Goal: Task Accomplishment & Management: Use online tool/utility

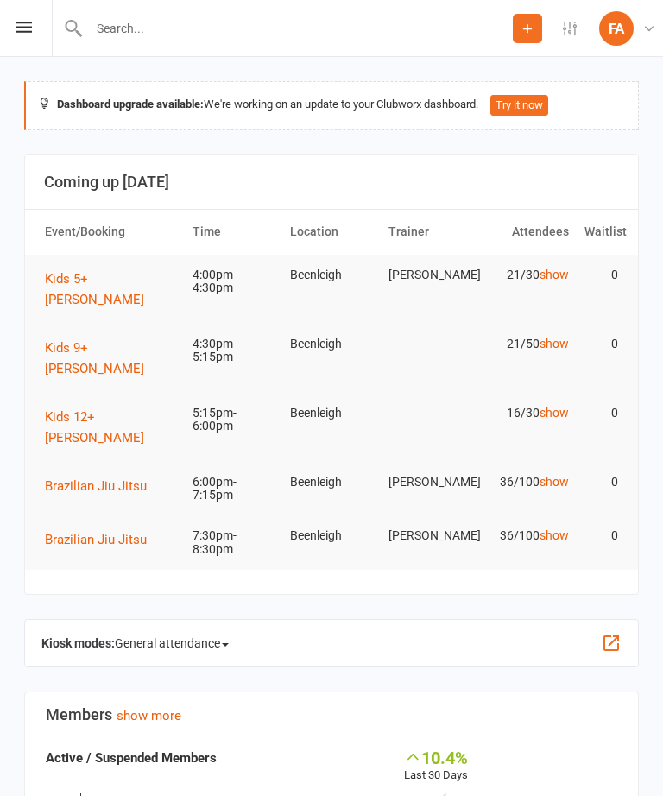
click at [16, 26] on icon at bounding box center [24, 27] width 16 height 11
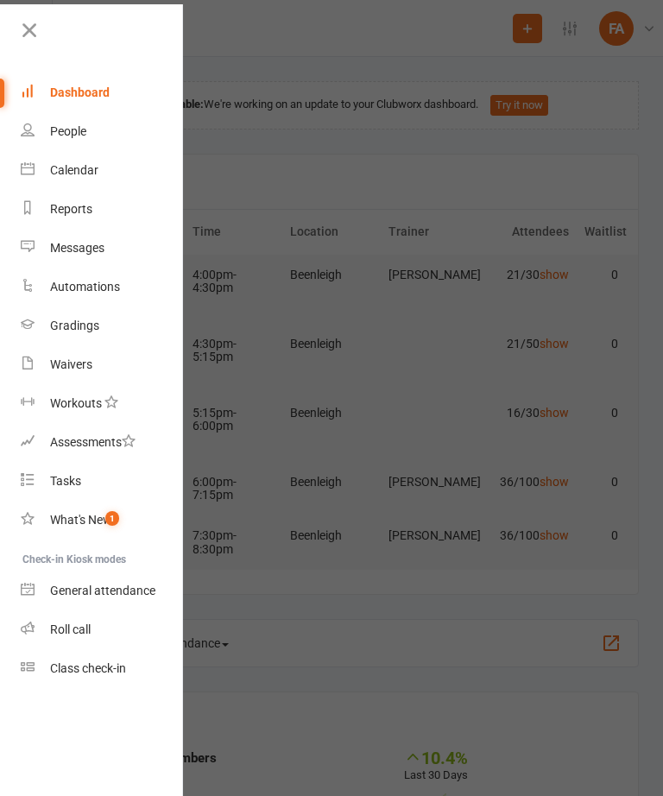
click at [59, 325] on div "Gradings" at bounding box center [74, 326] width 49 height 14
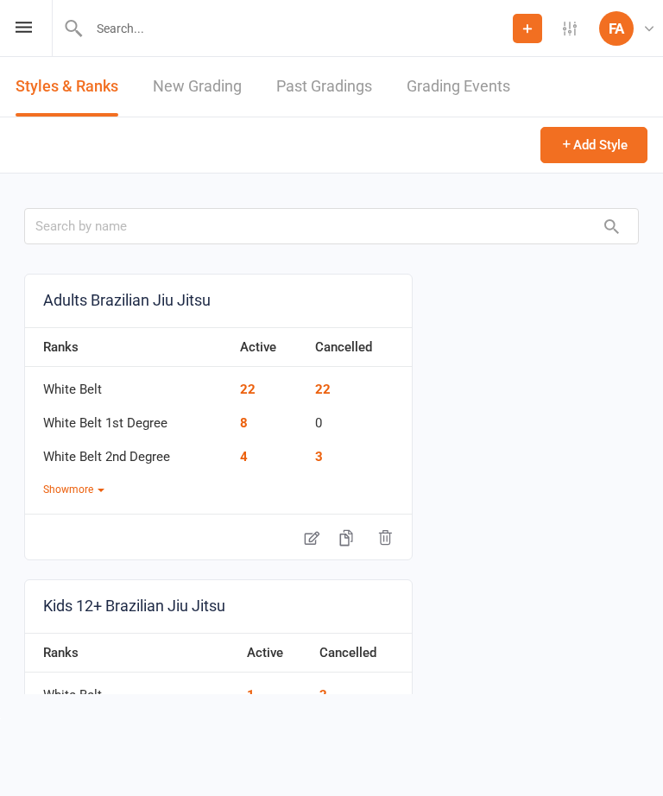
click at [27, 30] on icon at bounding box center [24, 27] width 16 height 11
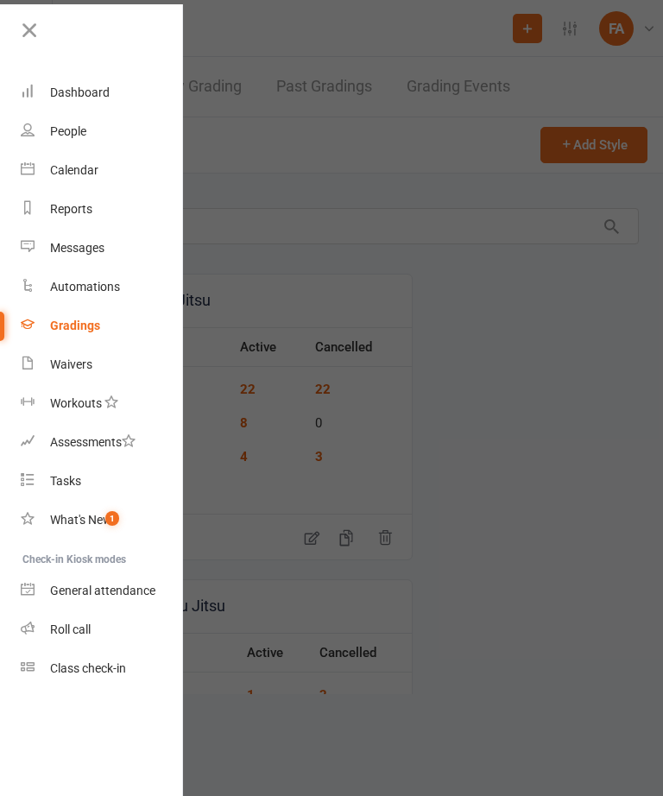
click at [81, 167] on div "Calendar" at bounding box center [74, 170] width 48 height 14
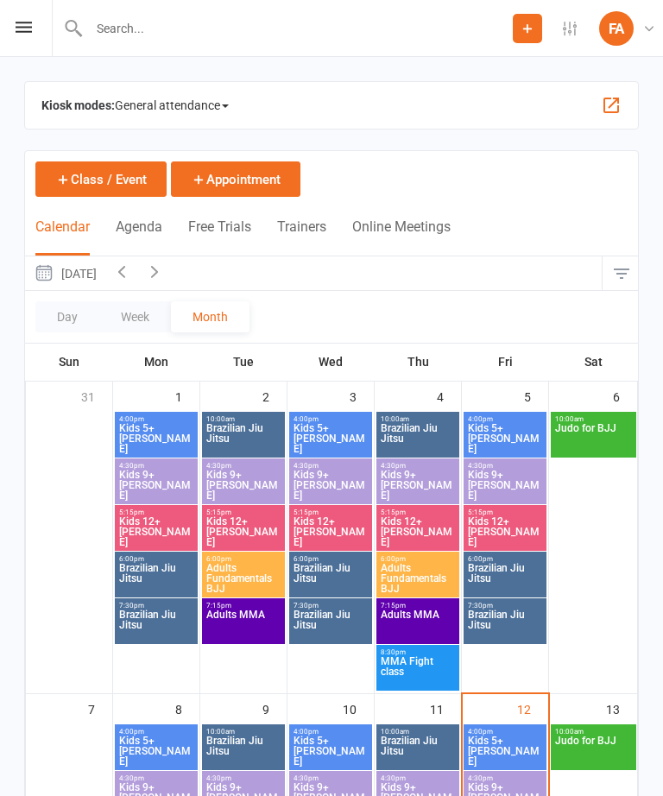
click at [173, 119] on span "General attendance" at bounding box center [172, 106] width 114 height 28
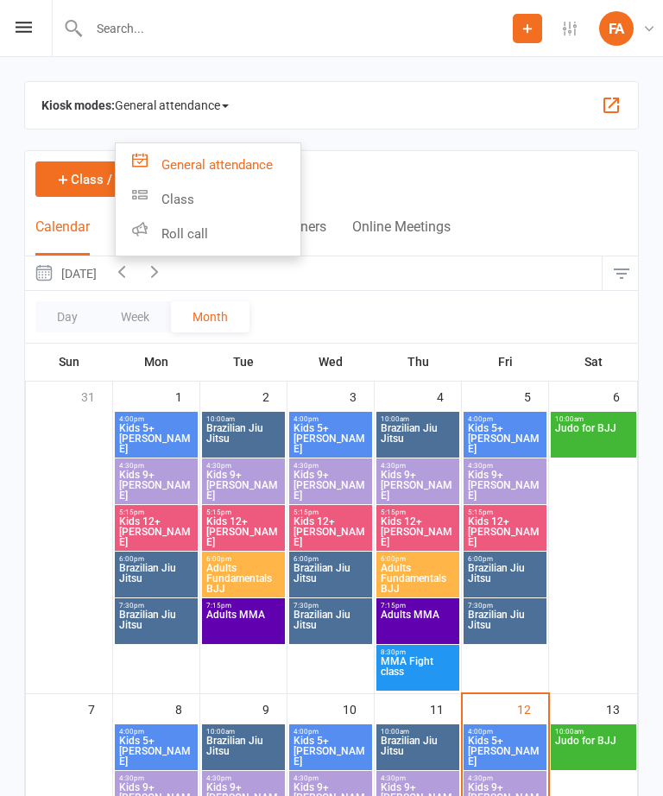
click at [224, 249] on link "Roll call" at bounding box center [208, 234] width 185 height 35
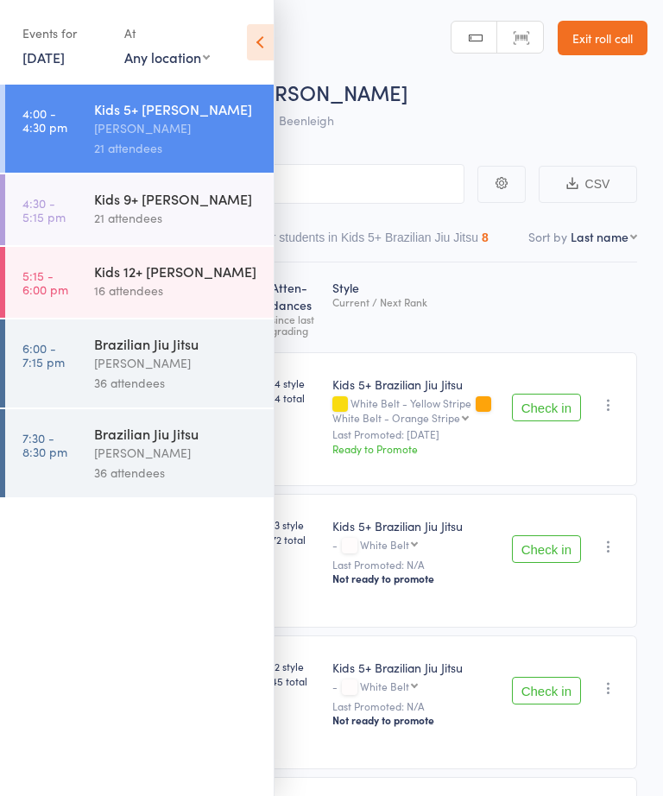
click at [250, 41] on icon at bounding box center [260, 42] width 27 height 36
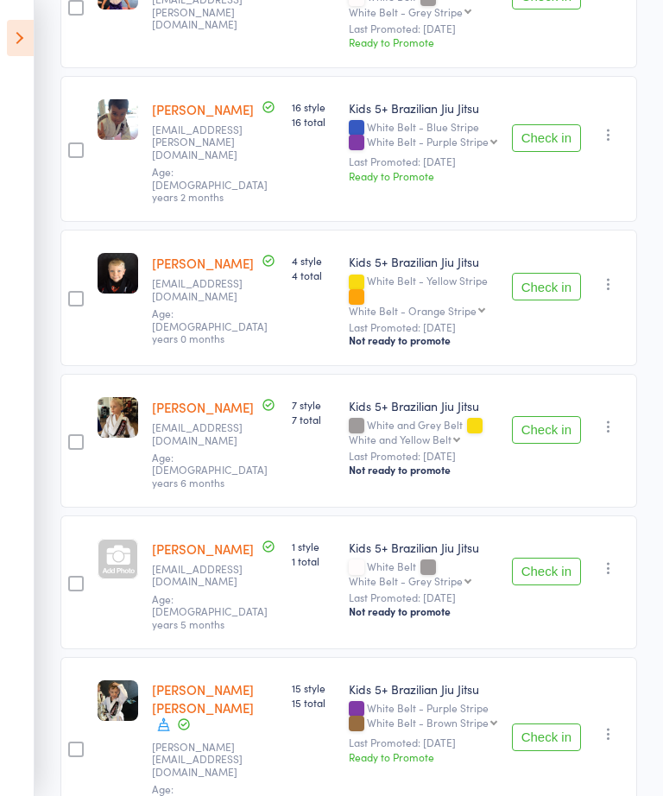
scroll to position [2282, 0]
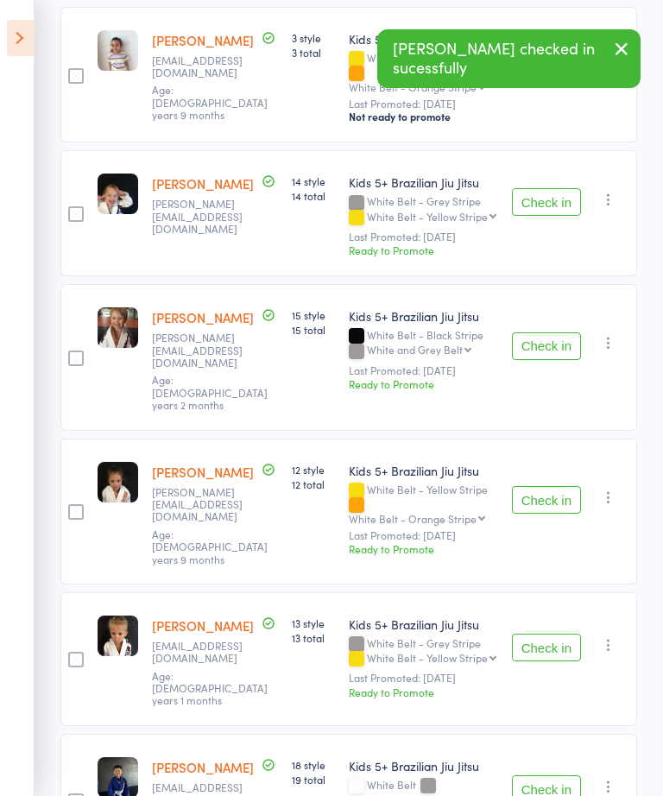
scroll to position [964, 0]
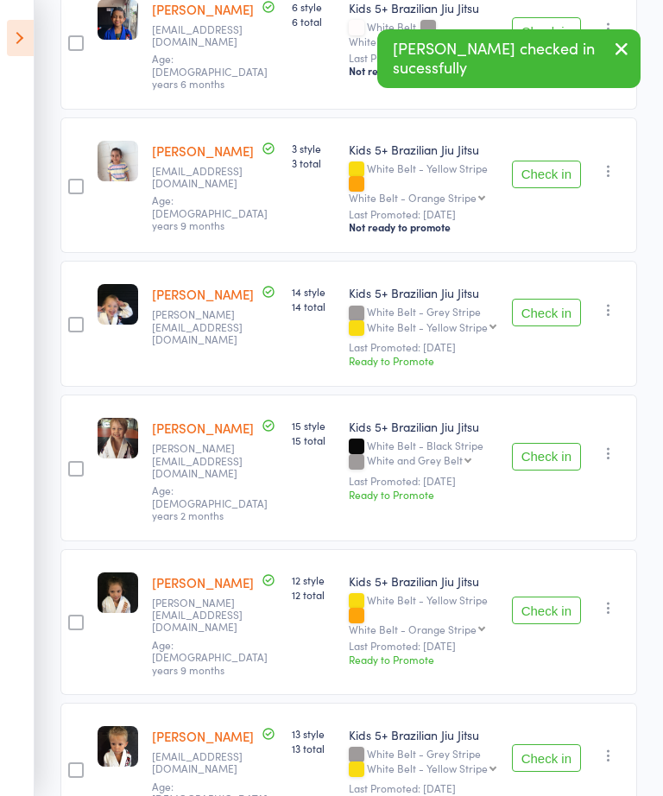
click at [560, 597] on button "Check in" at bounding box center [546, 611] width 69 height 28
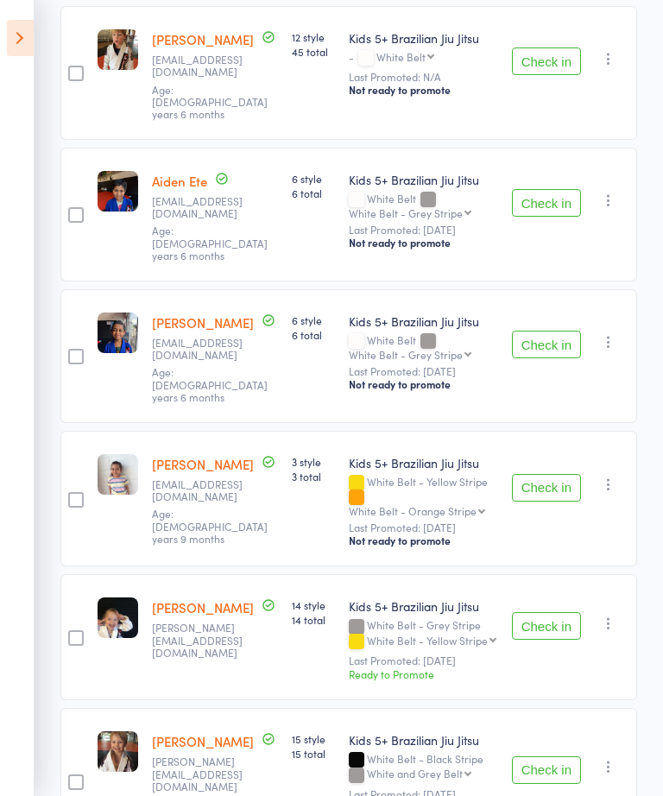
scroll to position [622, 0]
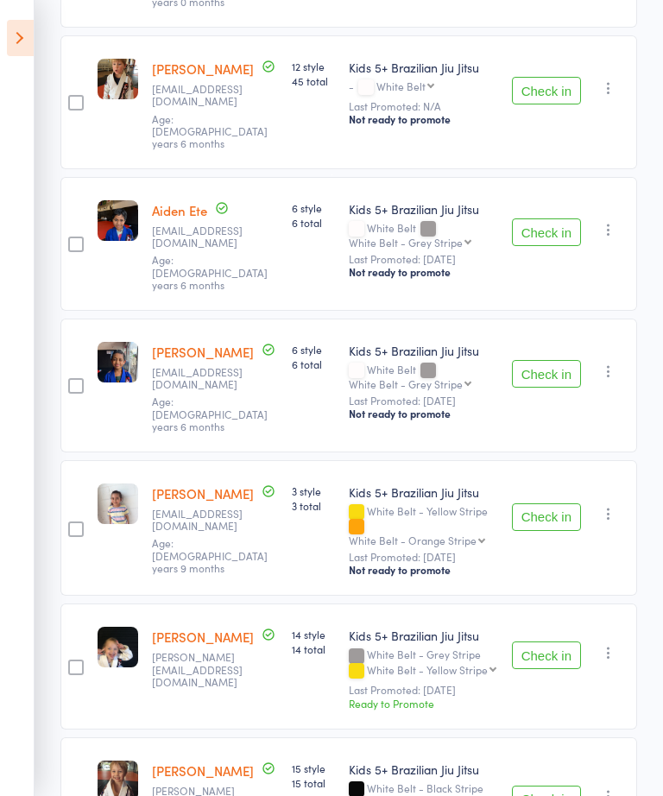
click at [544, 218] on button "Check in" at bounding box center [546, 232] width 69 height 28
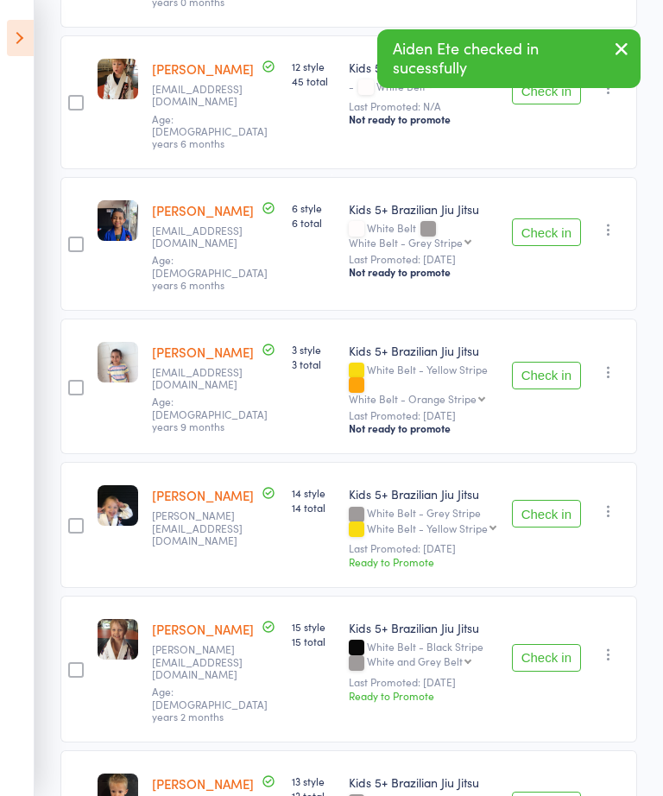
click at [556, 218] on button "Check in" at bounding box center [546, 232] width 69 height 28
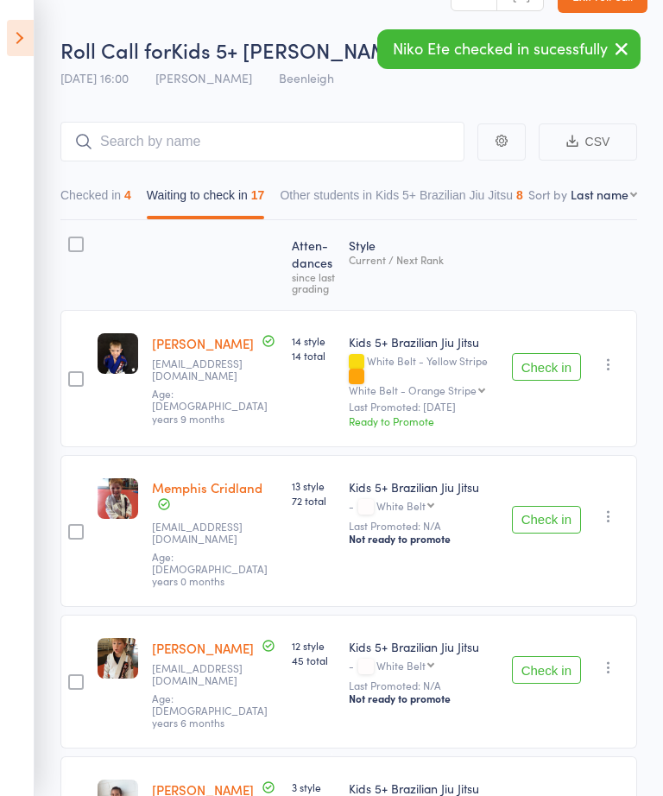
scroll to position [41, 0]
click at [75, 193] on button "Checked in 4" at bounding box center [95, 200] width 71 height 40
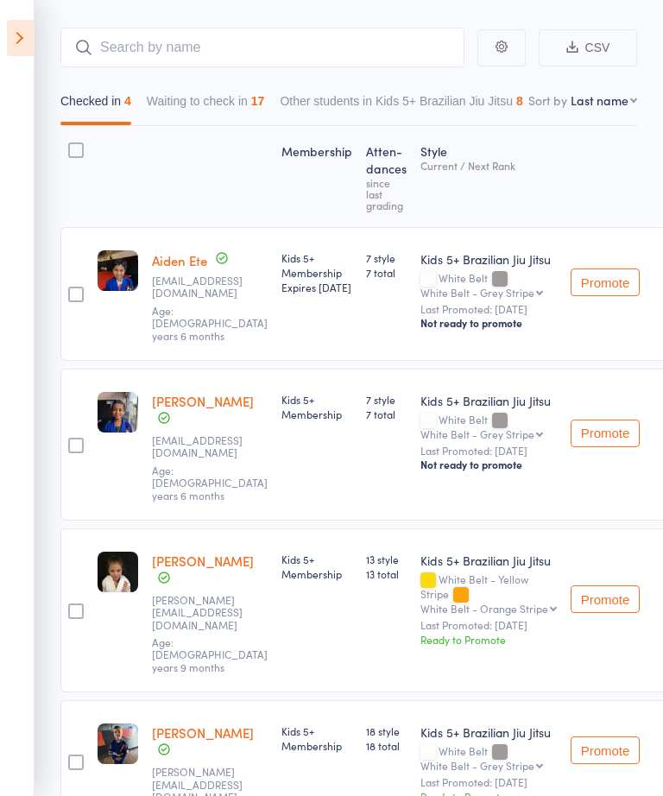
scroll to position [136, 0]
